Goal: Browse casually: Explore the website without a specific task or goal

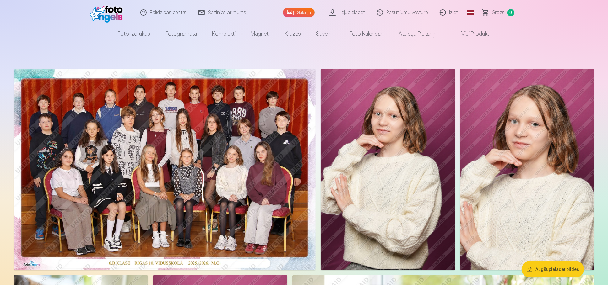
click at [158, 128] on img at bounding box center [165, 169] width 302 height 201
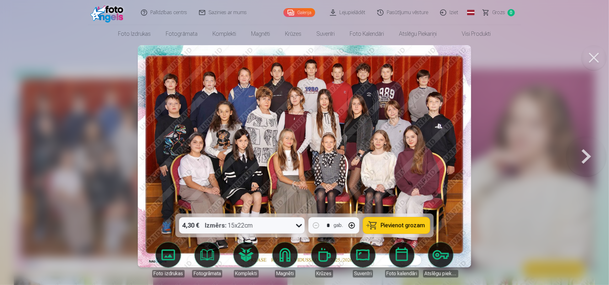
click at [586, 160] on button at bounding box center [586, 156] width 40 height 102
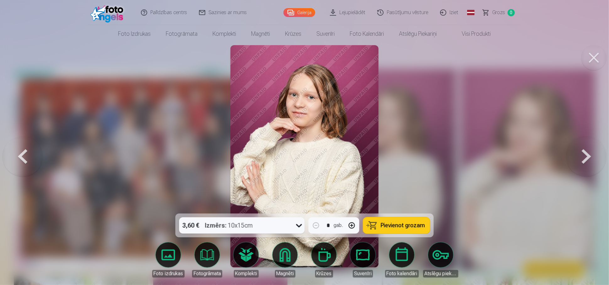
click at [586, 156] on button at bounding box center [586, 156] width 40 height 102
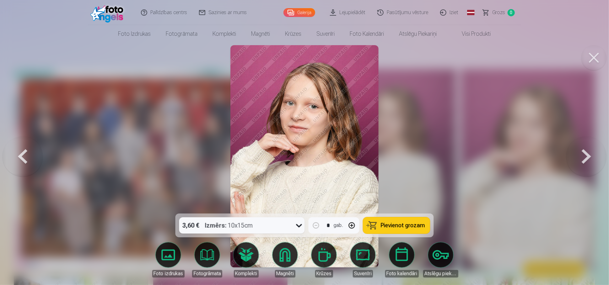
click at [586, 156] on button at bounding box center [586, 156] width 40 height 102
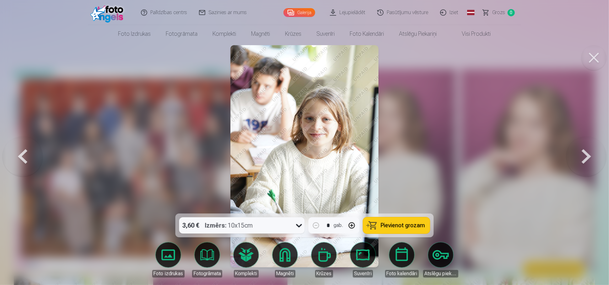
click at [586, 156] on button at bounding box center [586, 156] width 40 height 102
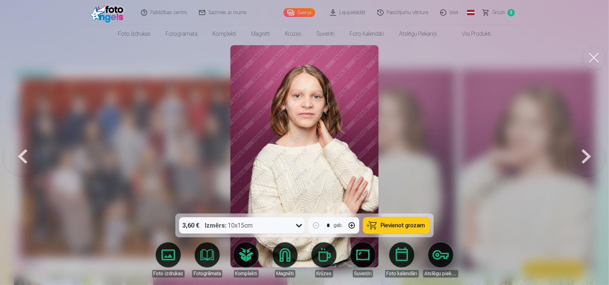
click at [586, 156] on button at bounding box center [586, 156] width 40 height 102
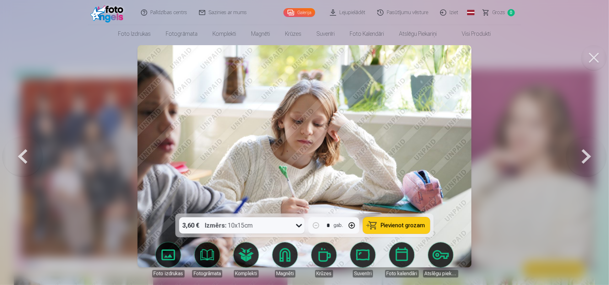
click at [586, 156] on button at bounding box center [586, 156] width 40 height 102
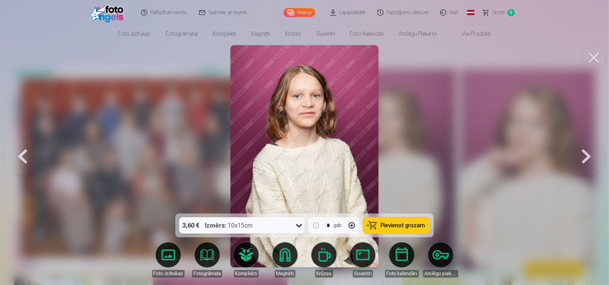
click at [586, 156] on button at bounding box center [586, 156] width 40 height 102
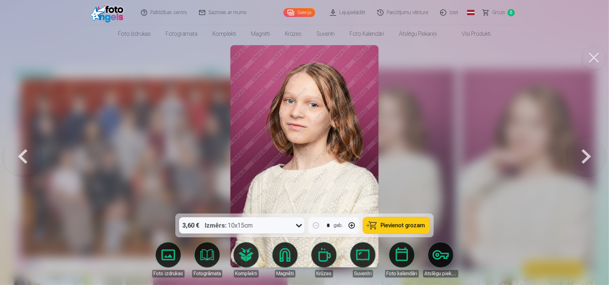
click at [586, 156] on button at bounding box center [586, 156] width 40 height 102
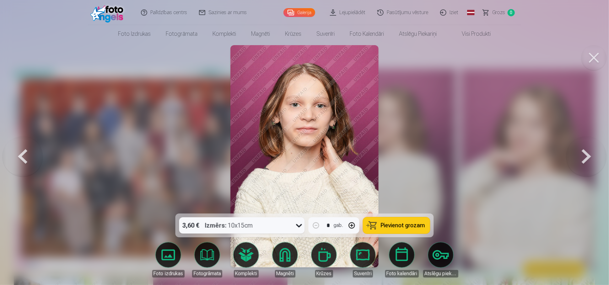
click at [586, 156] on button at bounding box center [586, 156] width 40 height 102
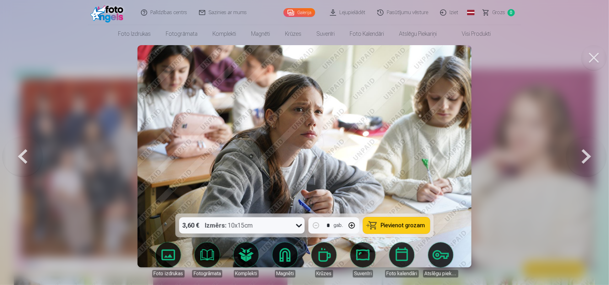
click at [586, 156] on button at bounding box center [586, 156] width 40 height 102
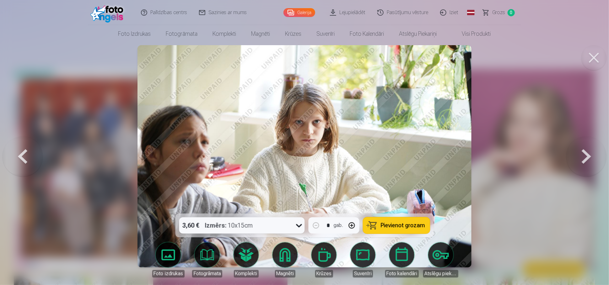
click at [586, 156] on button at bounding box center [586, 156] width 40 height 102
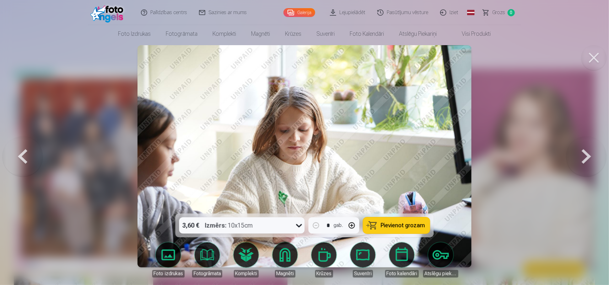
click at [586, 156] on button at bounding box center [586, 156] width 40 height 102
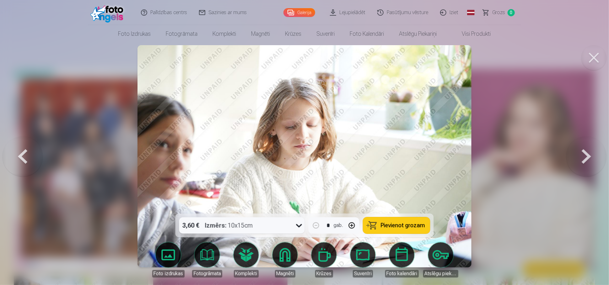
click at [586, 156] on button at bounding box center [586, 156] width 40 height 102
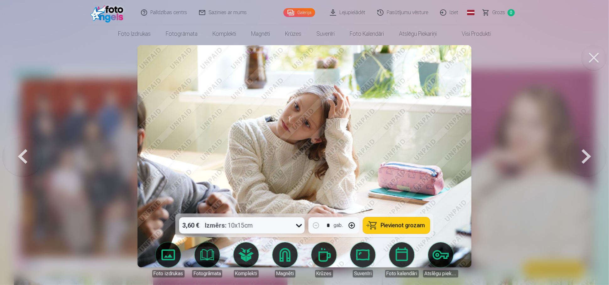
click at [586, 156] on button at bounding box center [586, 156] width 40 height 102
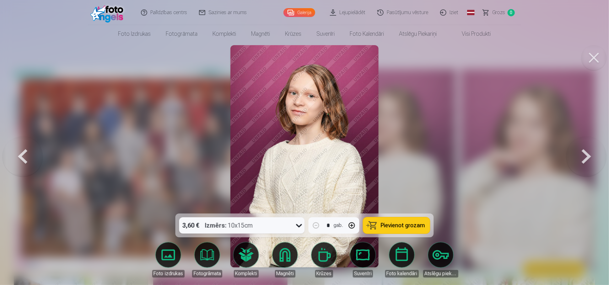
click at [586, 156] on button at bounding box center [586, 156] width 40 height 102
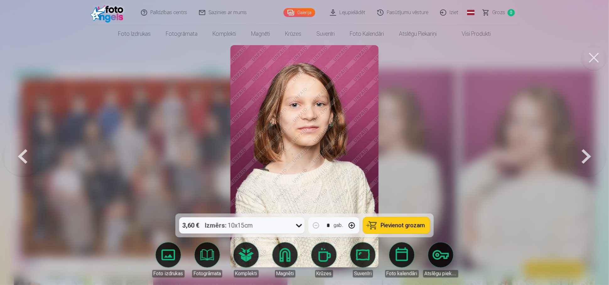
click at [586, 156] on button at bounding box center [586, 156] width 40 height 102
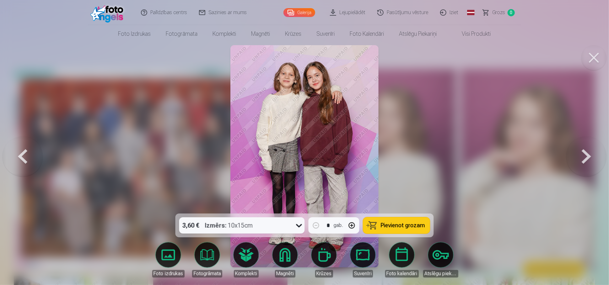
click at [586, 156] on button at bounding box center [586, 156] width 40 height 102
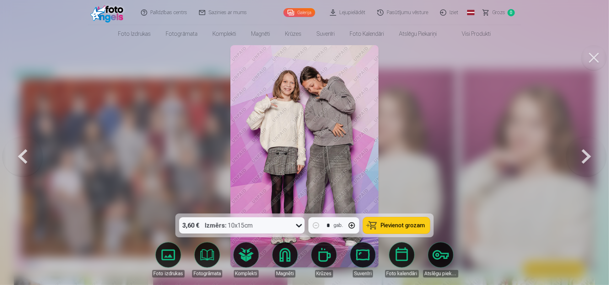
click at [586, 156] on button at bounding box center [586, 156] width 40 height 102
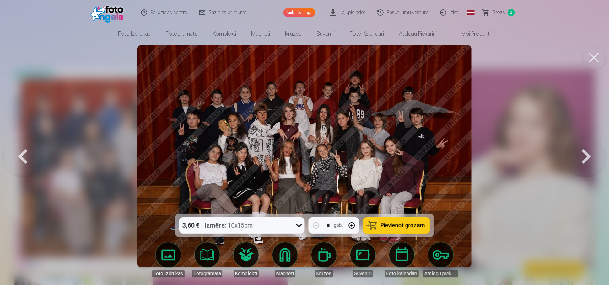
click at [586, 156] on button at bounding box center [586, 156] width 40 height 102
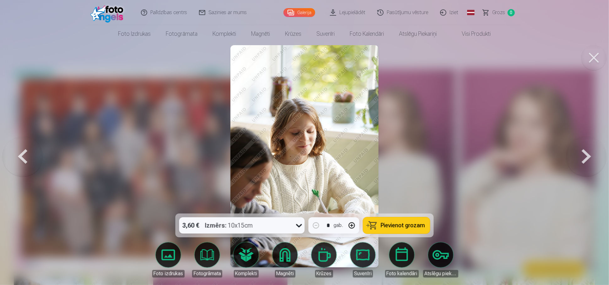
click at [586, 156] on button at bounding box center [586, 156] width 40 height 102
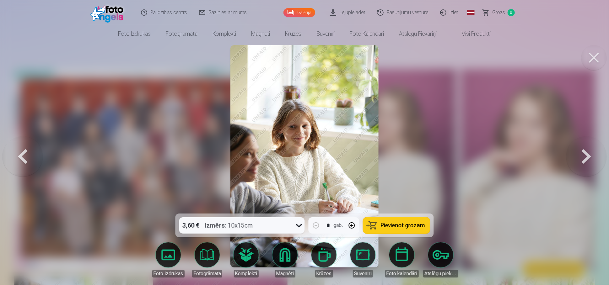
click at [586, 156] on button at bounding box center [586, 156] width 40 height 102
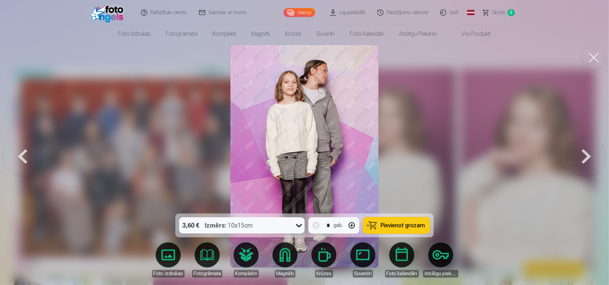
click at [586, 156] on button at bounding box center [586, 156] width 40 height 102
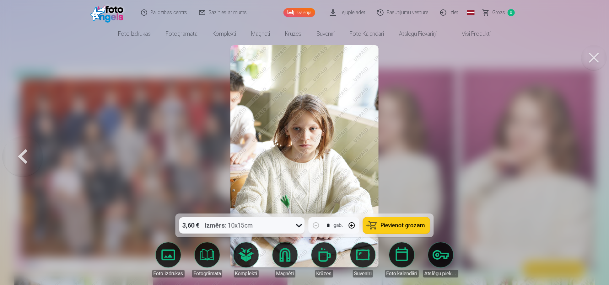
click at [586, 156] on div at bounding box center [304, 142] width 609 height 285
